Goal: Task Accomplishment & Management: Manage account settings

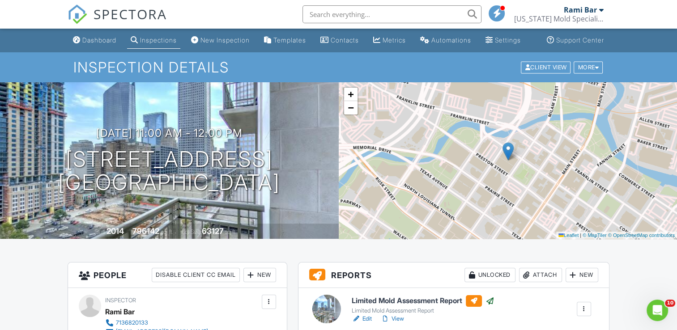
click at [359, 15] on input "text" at bounding box center [391, 14] width 179 height 18
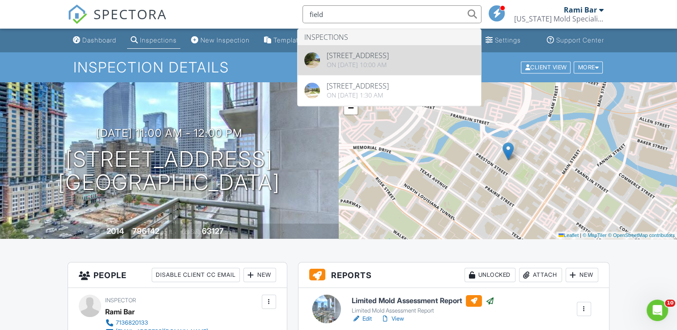
type input "field"
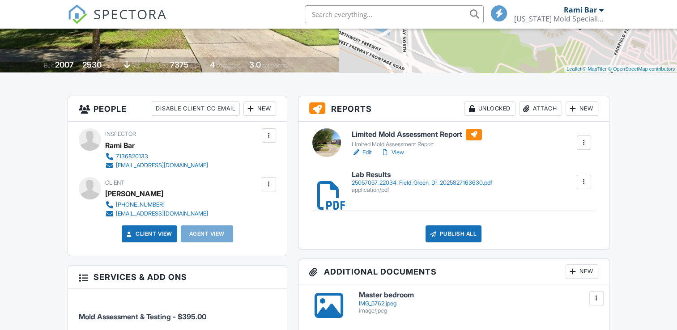
scroll to position [168, 0]
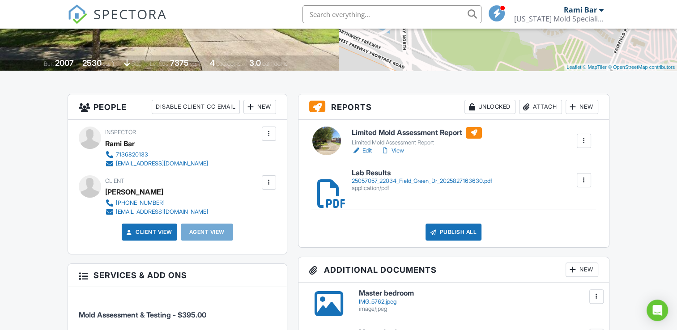
click at [330, 146] on div at bounding box center [326, 141] width 29 height 29
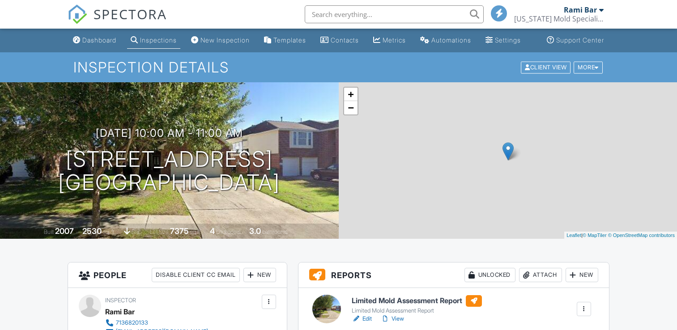
scroll to position [283, 0]
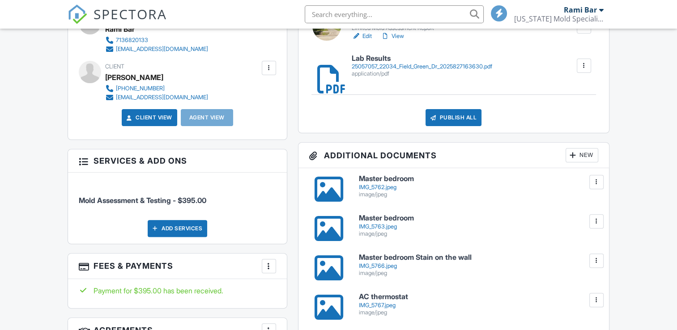
click at [326, 70] on div at bounding box center [321, 65] width 9 height 9
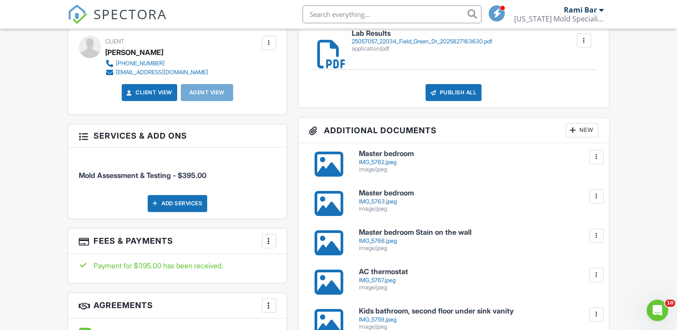
click at [334, 171] on div at bounding box center [328, 164] width 29 height 29
click at [330, 213] on div at bounding box center [328, 203] width 29 height 29
click at [325, 256] on div at bounding box center [328, 242] width 29 height 29
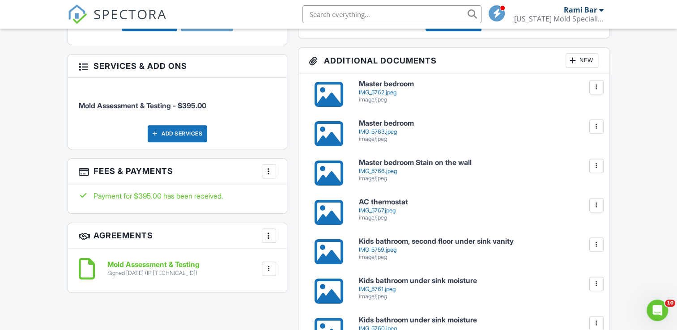
scroll to position [379, 0]
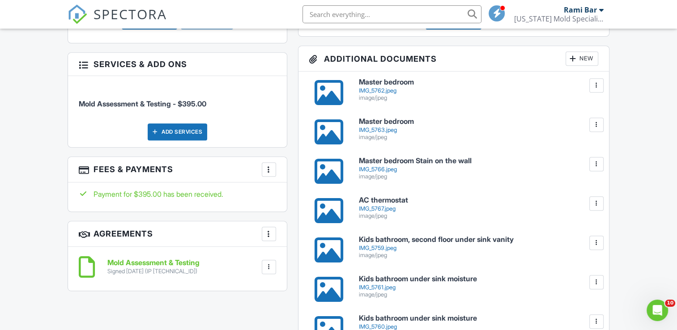
click at [325, 218] on div at bounding box center [328, 210] width 29 height 29
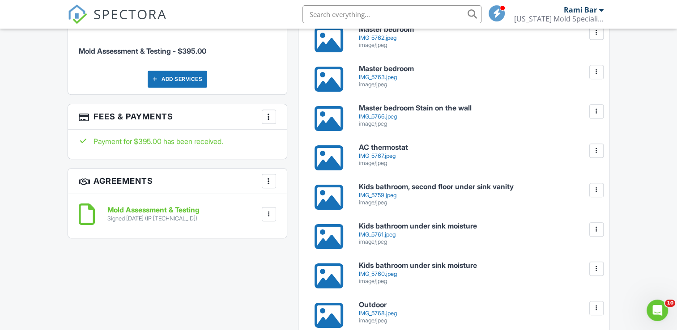
scroll to position [432, 0]
click at [317, 211] on div at bounding box center [328, 196] width 29 height 29
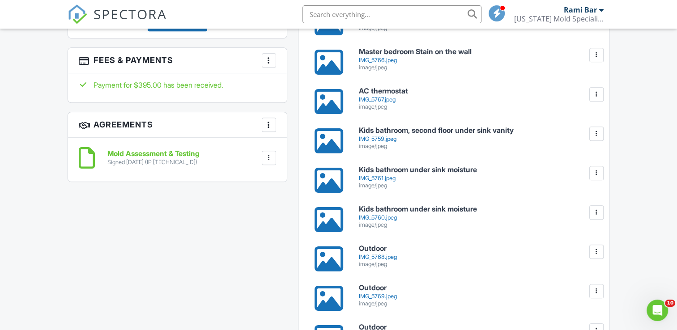
scroll to position [503, 0]
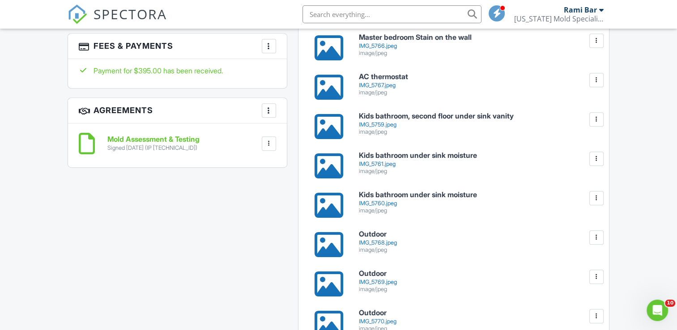
click at [326, 174] on div at bounding box center [328, 166] width 29 height 29
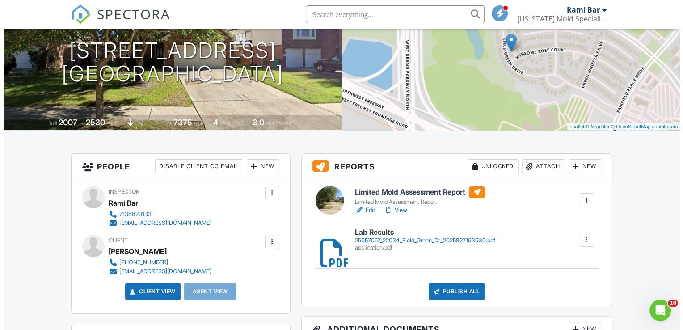
scroll to position [163, 0]
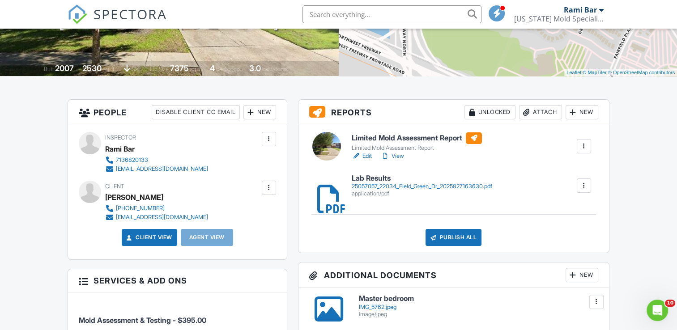
click at [535, 118] on div "Attach" at bounding box center [540, 112] width 43 height 14
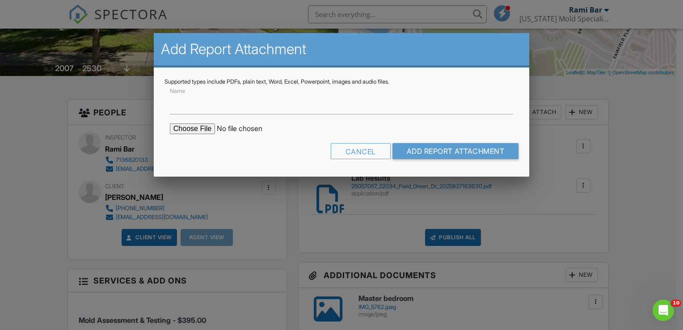
click at [193, 128] on input "file" at bounding box center [246, 128] width 152 height 11
type input "C:\fakepath\22034_Field_Green_Dr___Limited_Mold_Assessment_Report.pdf"
click at [427, 144] on input "Add Report Attachment" at bounding box center [456, 151] width 127 height 16
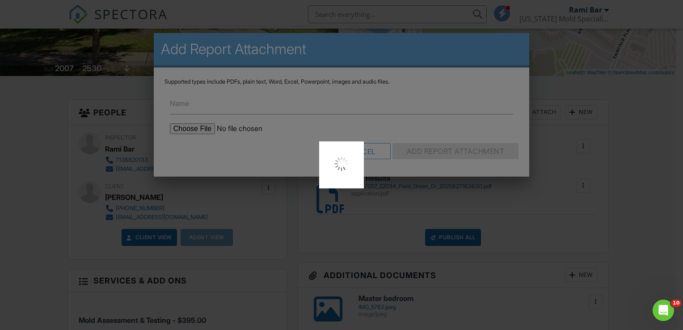
click at [49, 156] on div at bounding box center [341, 165] width 683 height 330
click at [365, 124] on div at bounding box center [341, 165] width 683 height 330
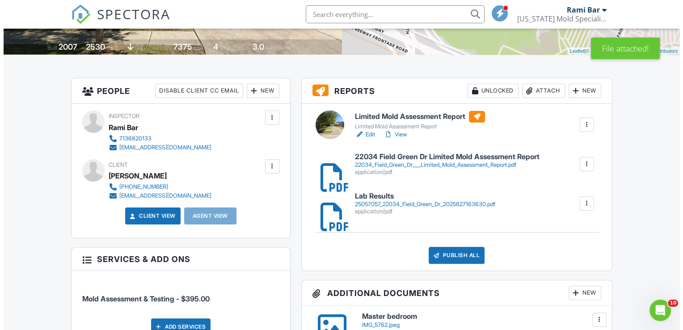
scroll to position [184, 0]
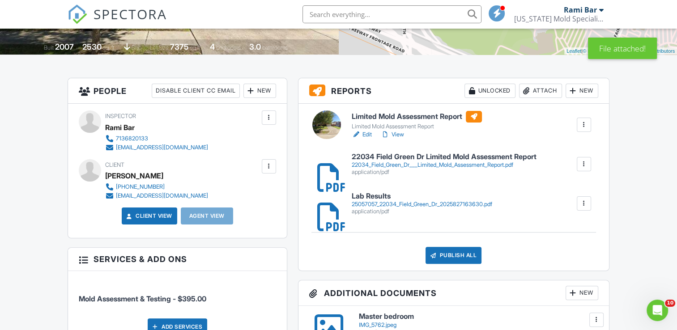
click at [456, 262] on div "Publish All" at bounding box center [453, 255] width 56 height 17
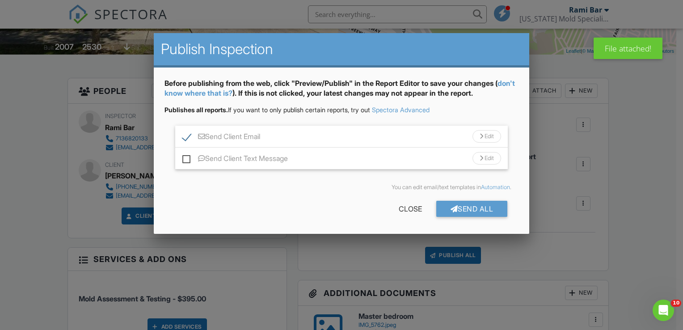
click at [191, 157] on label "Send Client Text Message" at bounding box center [235, 159] width 106 height 11
click at [188, 157] on input "Send Client Text Message" at bounding box center [185, 154] width 6 height 6
checkbox input "true"
click at [466, 207] on div "Send All" at bounding box center [472, 209] width 72 height 16
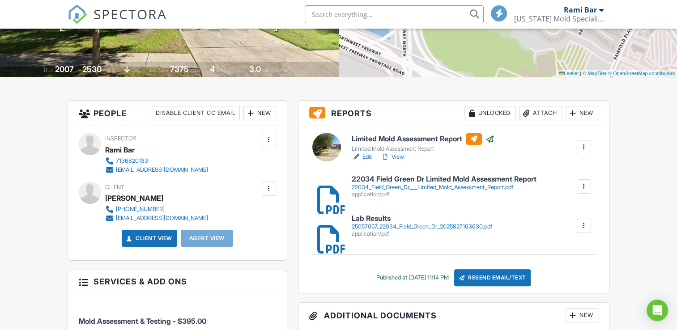
scroll to position [184, 0]
